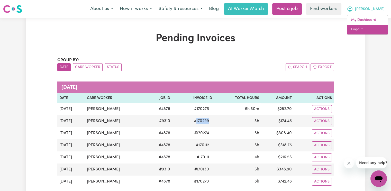
click at [373, 29] on link "Logout" at bounding box center [367, 30] width 41 height 10
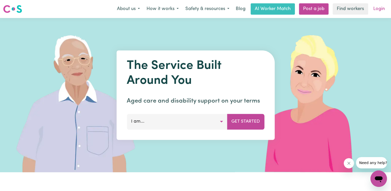
click at [382, 10] on link "Login" at bounding box center [380, 8] width 18 height 11
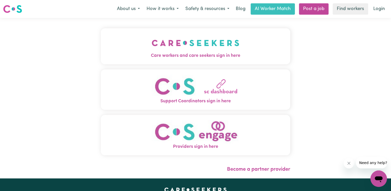
click at [153, 41] on img "Care workers and care seekers sign in here" at bounding box center [196, 42] width 88 height 19
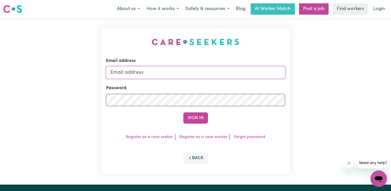
click at [128, 74] on input "Email address" at bounding box center [195, 72] width 179 height 12
drag, startPoint x: 137, startPoint y: 72, endPoint x: 202, endPoint y: 80, distance: 65.6
click at [202, 80] on form "Email address superuser~ja Password Sign In" at bounding box center [195, 91] width 179 height 66
paste input "[EMAIL_ADDRESS][DOMAIN_NAME]"
type input "[EMAIL_ADDRESS][DOMAIN_NAME]"
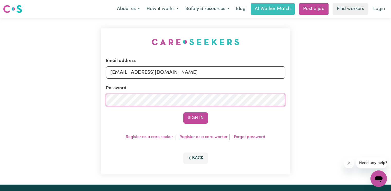
click at [183, 112] on button "Sign In" at bounding box center [195, 117] width 25 height 11
